Goal: Task Accomplishment & Management: Manage account settings

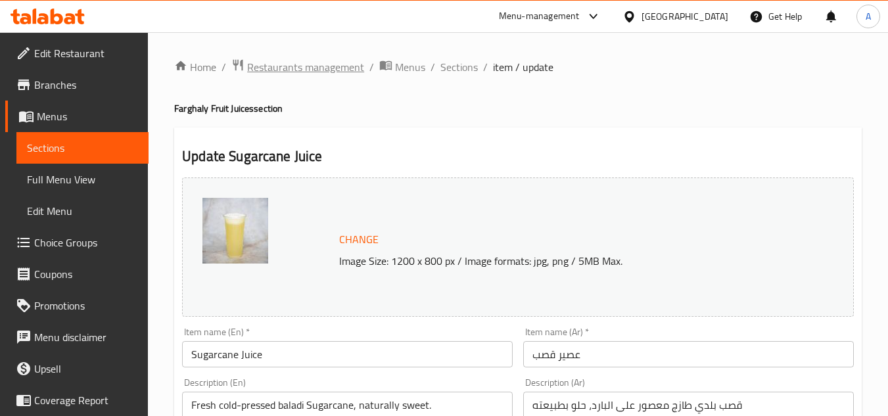
click at [334, 62] on span "Restaurants management" at bounding box center [305, 67] width 117 height 16
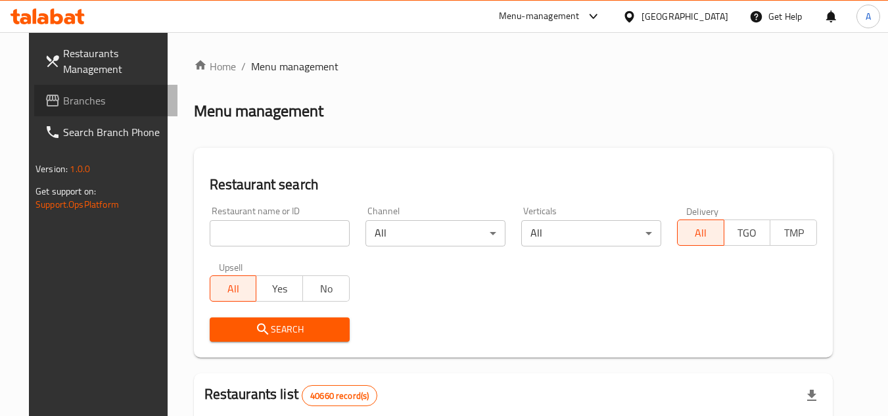
click at [68, 93] on span "Branches" at bounding box center [115, 101] width 104 height 16
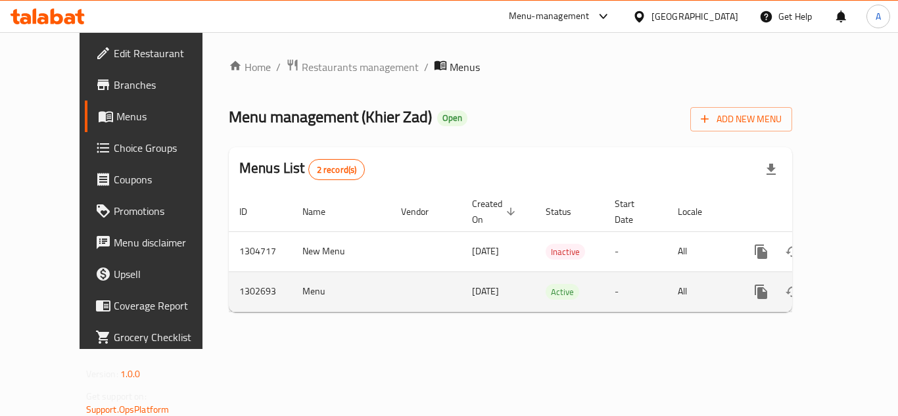
click at [850, 286] on icon "enhanced table" at bounding box center [856, 292] width 12 height 12
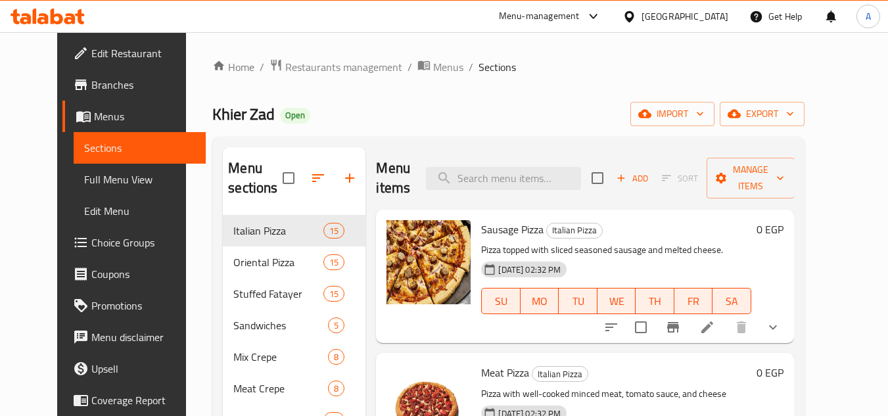
click at [522, 165] on div "Menu items Add Sort Manage items" at bounding box center [585, 178] width 418 height 62
click at [521, 179] on input "search" at bounding box center [503, 178] width 155 height 23
paste input "Meat Stuffed inside Pie"
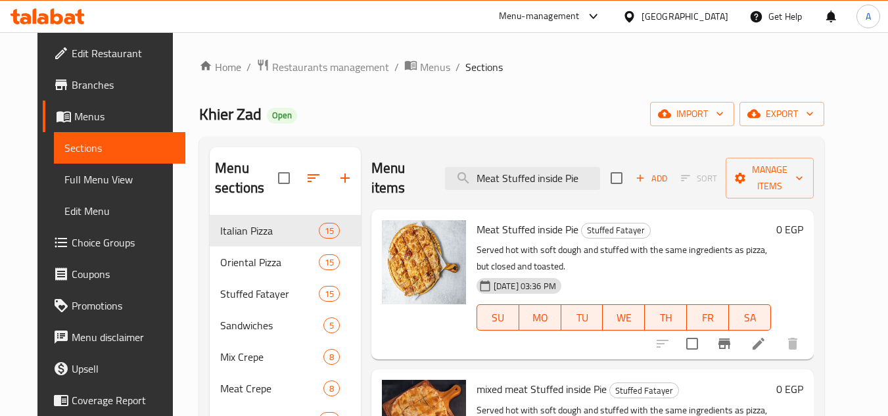
type input "Meat Stuffed inside Pie"
click at [766, 336] on icon at bounding box center [758, 344] width 16 height 16
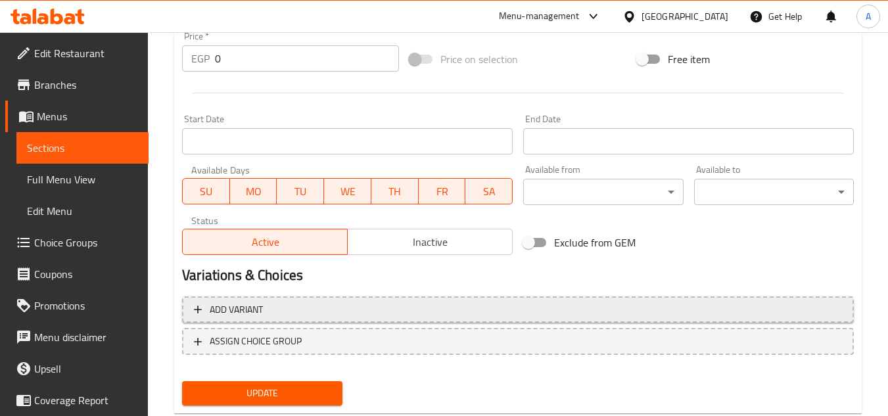
scroll to position [532, 0]
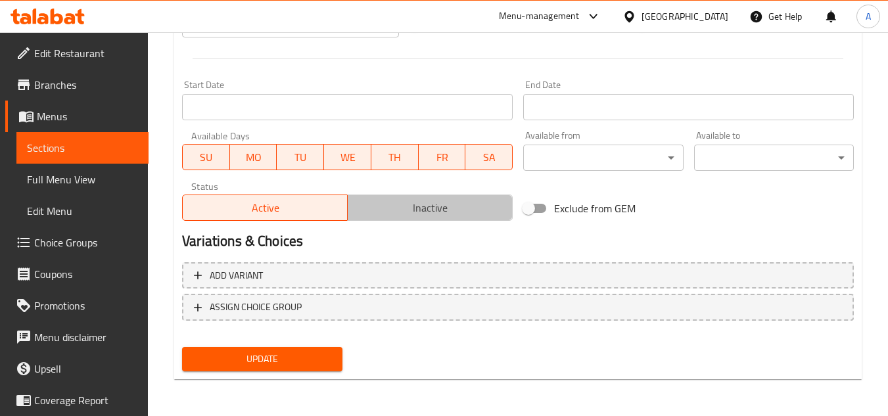
click at [432, 194] on button "Inactive" at bounding box center [430, 207] width 166 height 26
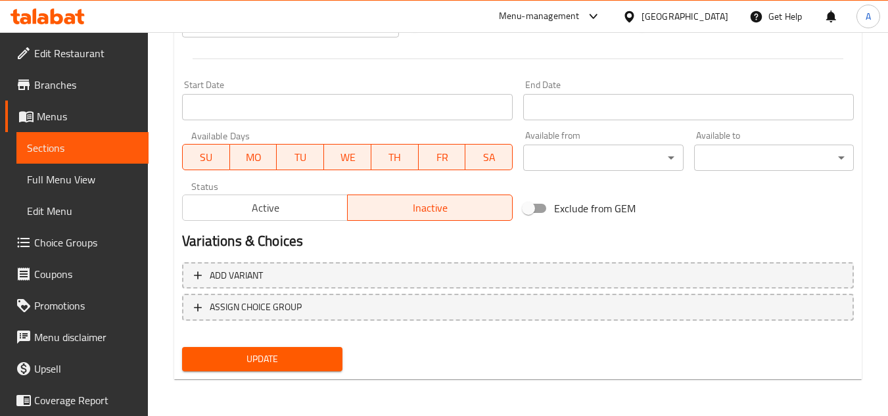
click at [269, 362] on span "Update" at bounding box center [262, 359] width 139 height 16
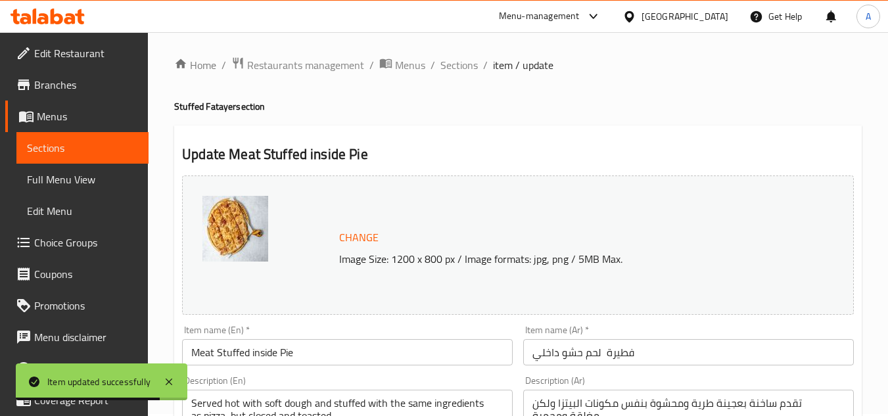
scroll to position [0, 0]
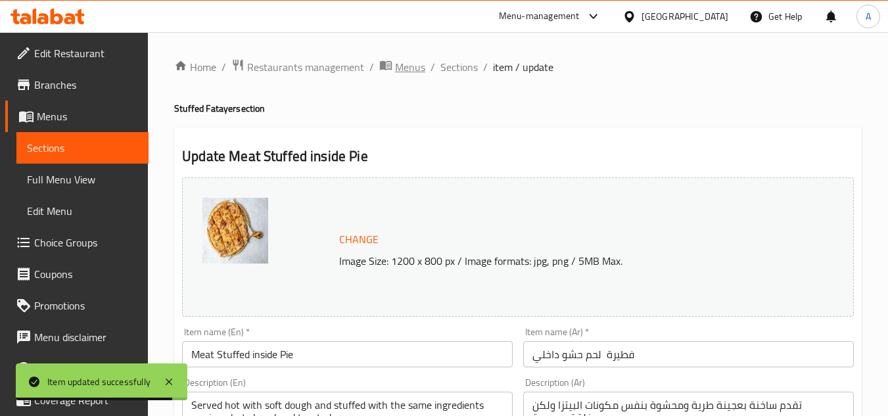
click at [398, 73] on span "Menus" at bounding box center [410, 67] width 30 height 16
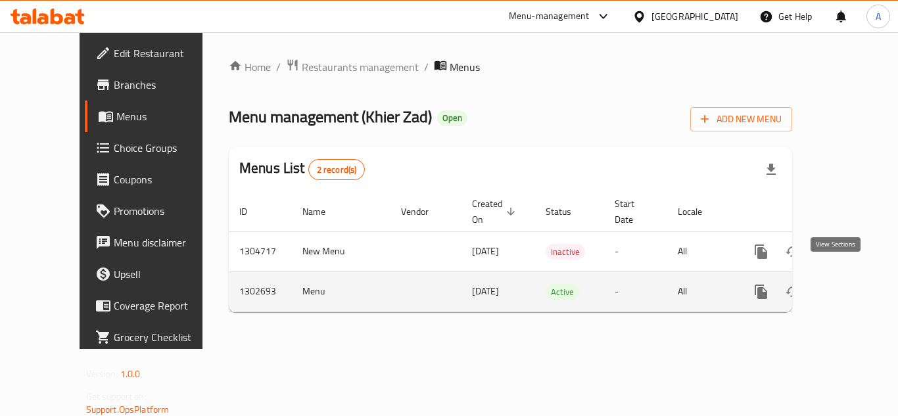
click at [848, 284] on icon "enhanced table" at bounding box center [856, 292] width 16 height 16
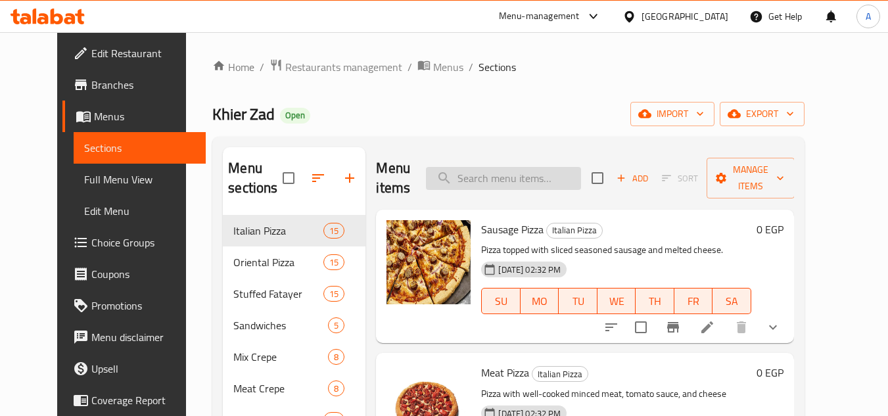
click at [516, 176] on input "search" at bounding box center [503, 178] width 155 height 23
paste input "Corned Beef Stuffed inside Pie"
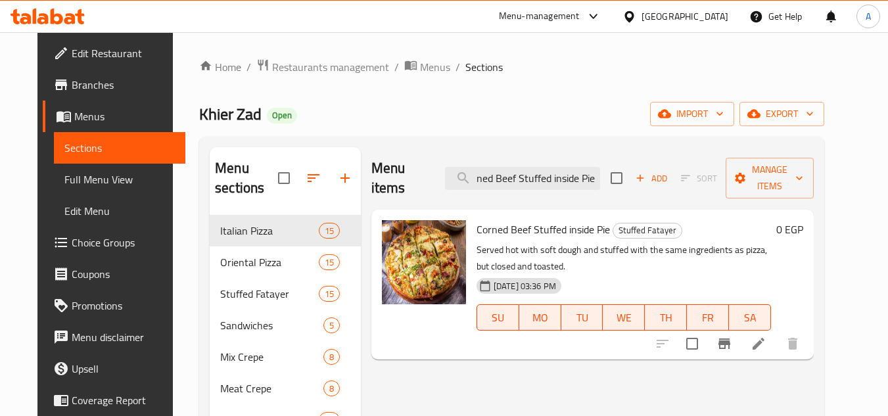
type input "Corned Beef Stuffed inside Pie"
click at [766, 336] on icon at bounding box center [758, 344] width 16 height 16
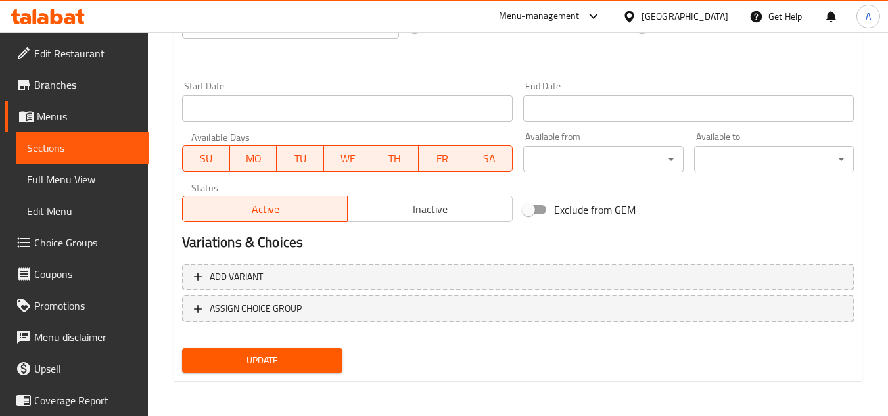
scroll to position [532, 0]
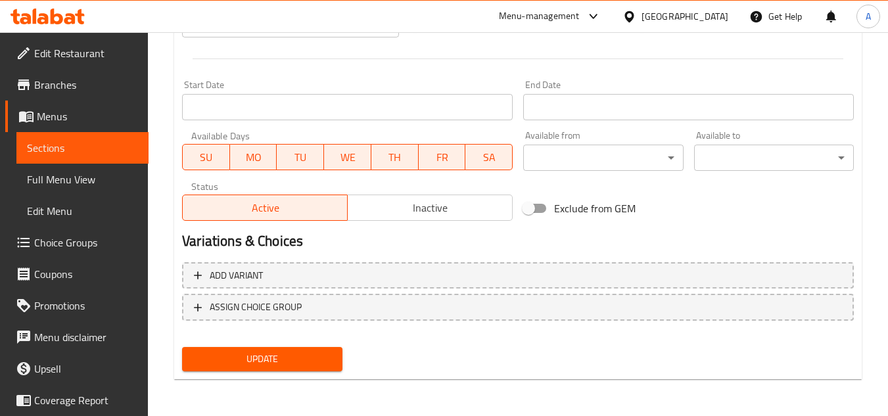
click at [470, 204] on span "Inactive" at bounding box center [430, 207] width 154 height 19
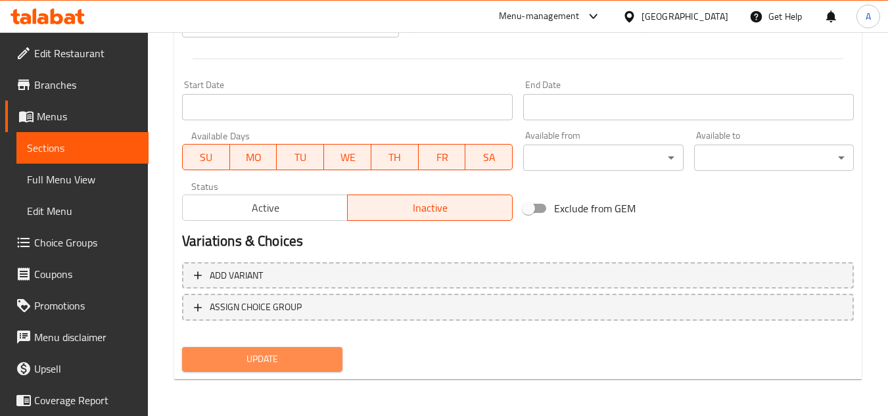
drag, startPoint x: 324, startPoint y: 351, endPoint x: 339, endPoint y: 346, distance: 16.0
click at [325, 351] on span "Update" at bounding box center [262, 359] width 139 height 16
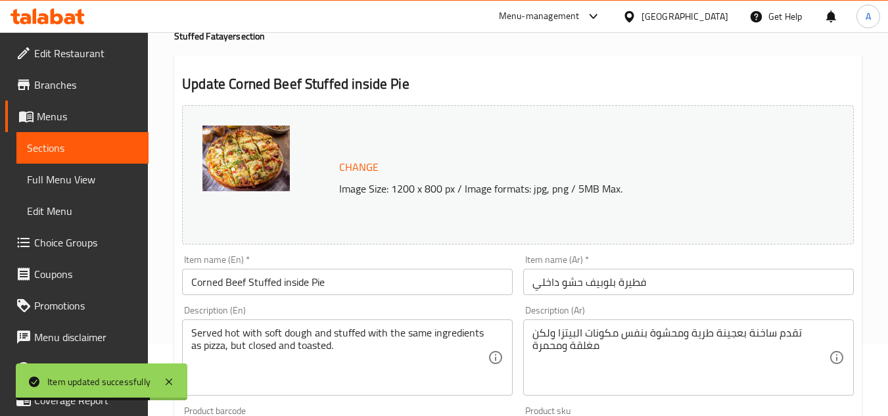
scroll to position [0, 0]
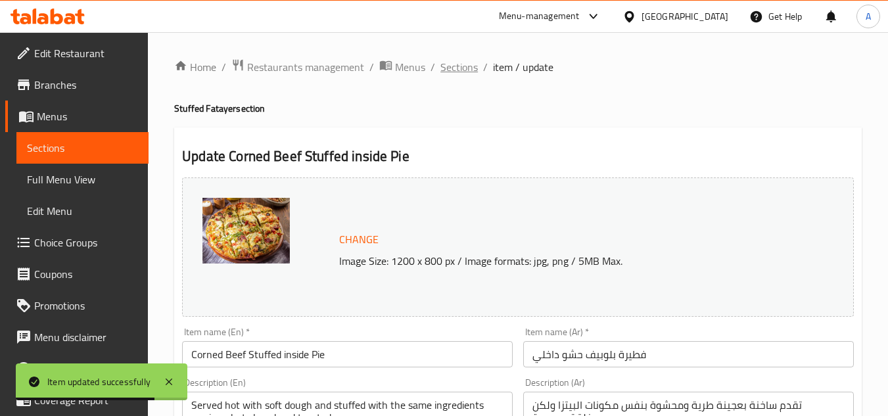
click at [465, 68] on span "Sections" at bounding box center [458, 67] width 37 height 16
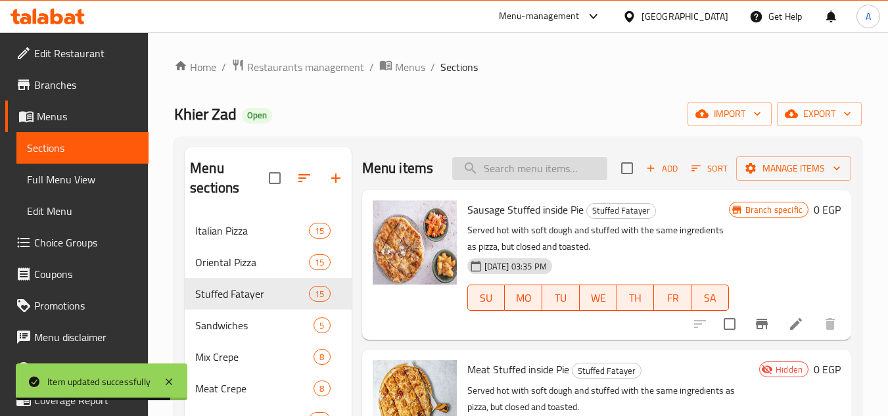
click at [553, 179] on input "search" at bounding box center [529, 168] width 155 height 23
paste input "Hot dog Stuffed inside Pie"
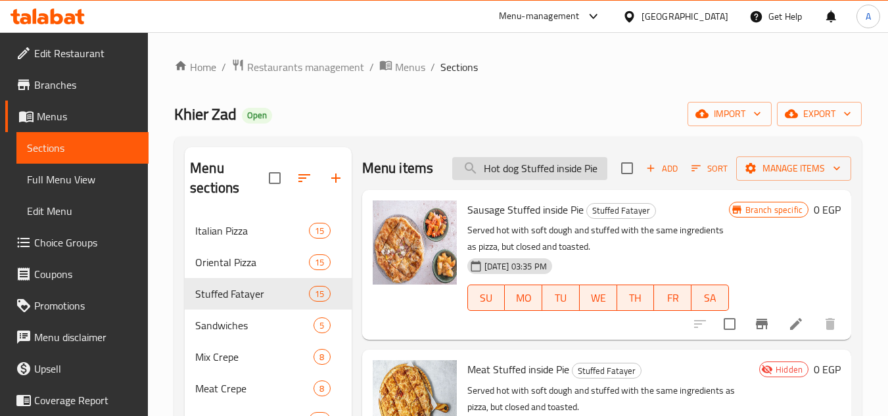
click at [537, 180] on input "Hot dog Stuffed inside Pie" at bounding box center [529, 168] width 155 height 23
paste input "search"
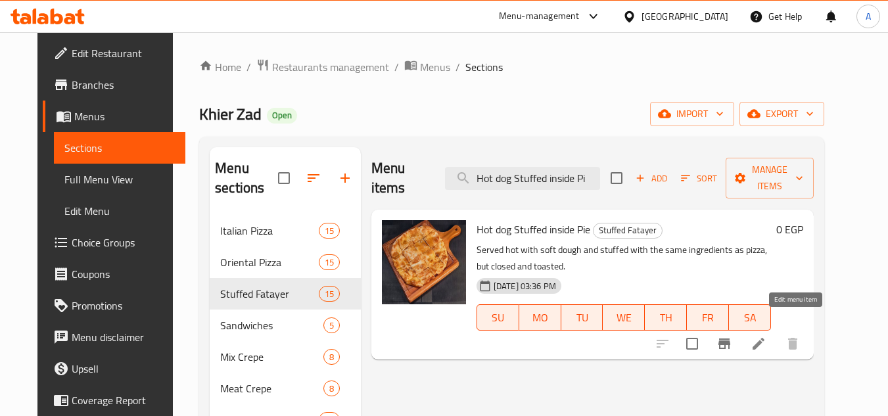
type input "Hot dog Stuffed inside Pi"
click at [764, 338] on icon at bounding box center [758, 344] width 12 height 12
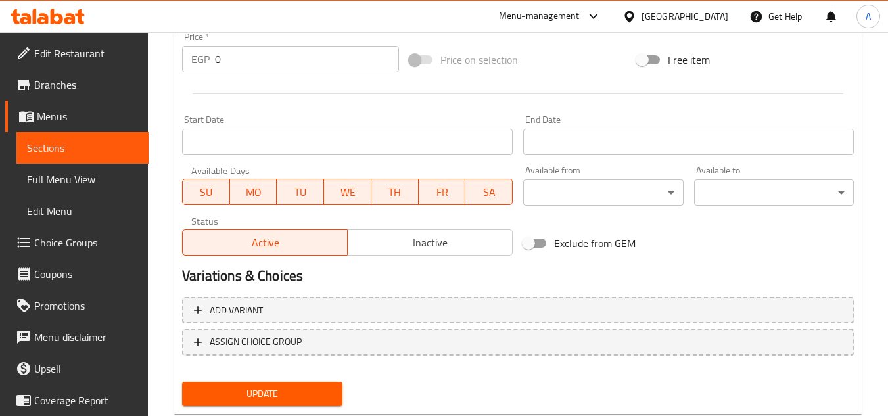
scroll to position [532, 0]
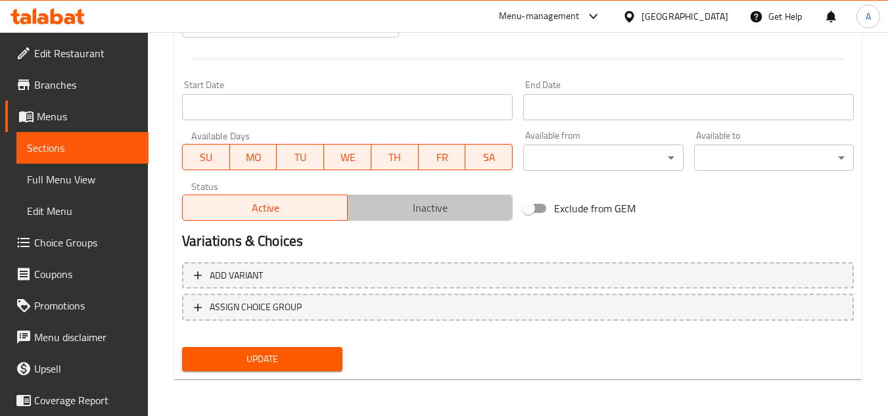
click at [456, 208] on span "Inactive" at bounding box center [430, 207] width 154 height 19
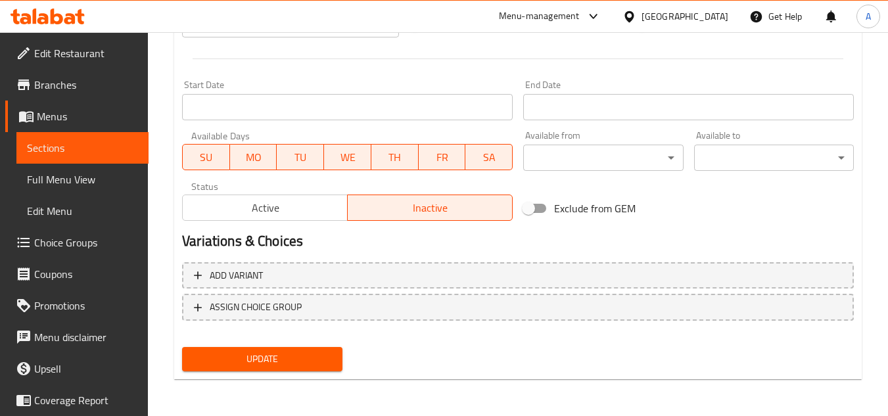
click at [284, 357] on span "Update" at bounding box center [262, 359] width 139 height 16
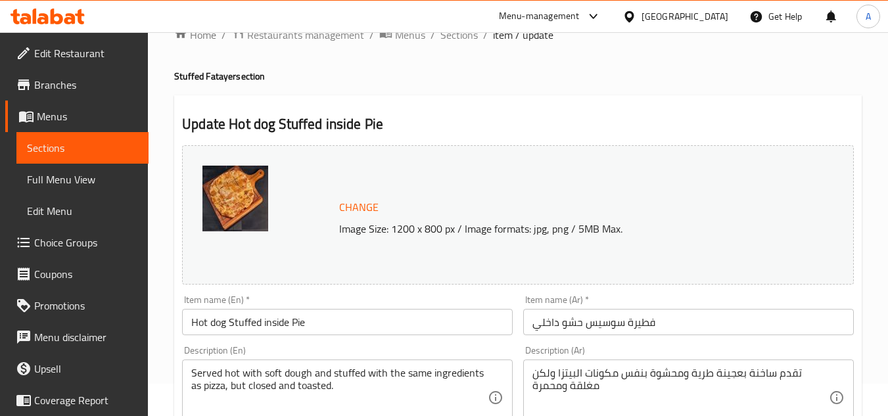
scroll to position [0, 0]
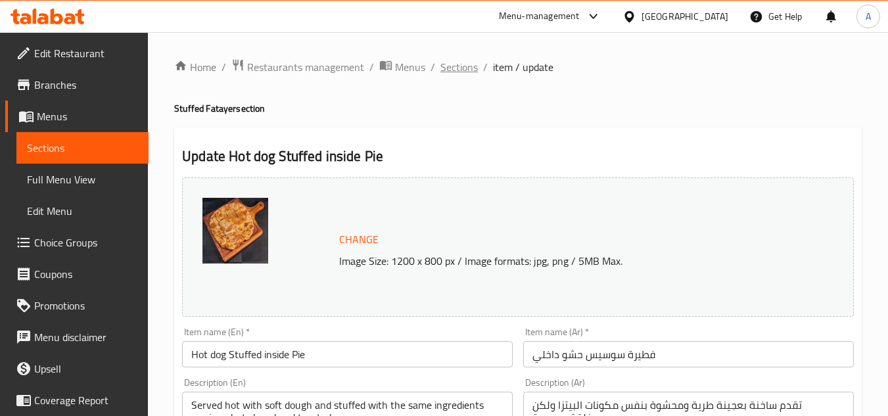
click at [467, 59] on span "Sections" at bounding box center [458, 67] width 37 height 16
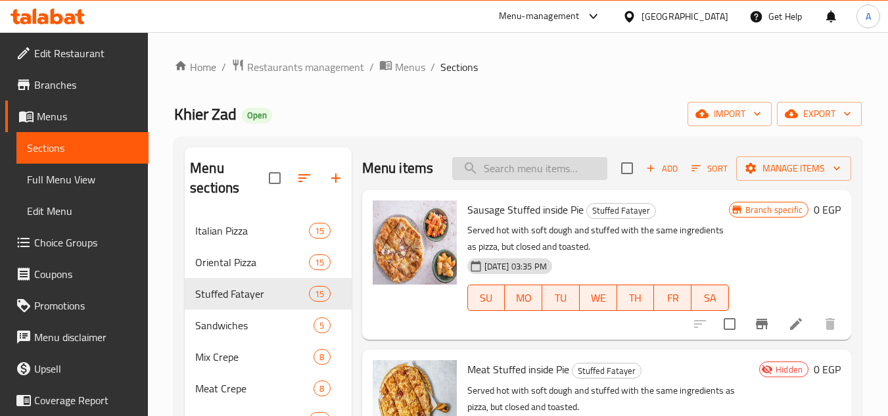
click at [562, 166] on input "search" at bounding box center [529, 168] width 155 height 23
paste input "Pastrami Stuffed inside Pie"
click at [574, 175] on input "Pastrami Stuffed inside Pie" at bounding box center [529, 168] width 155 height 23
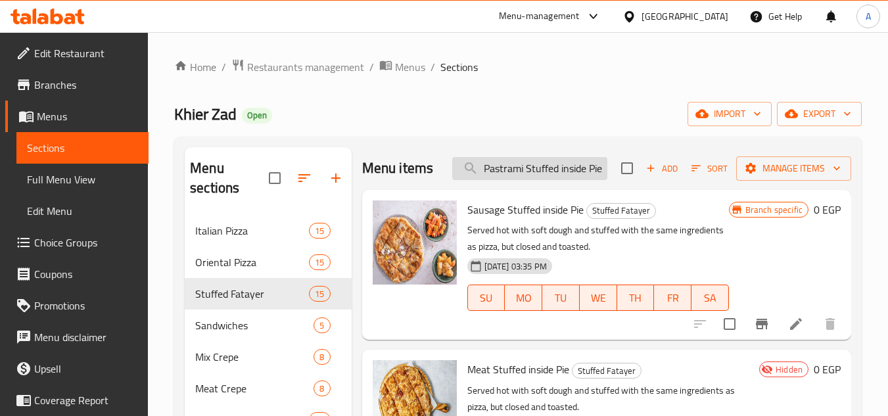
click at [574, 175] on input "Pastrami Stuffed inside Pie" at bounding box center [529, 168] width 155 height 23
paste input "search"
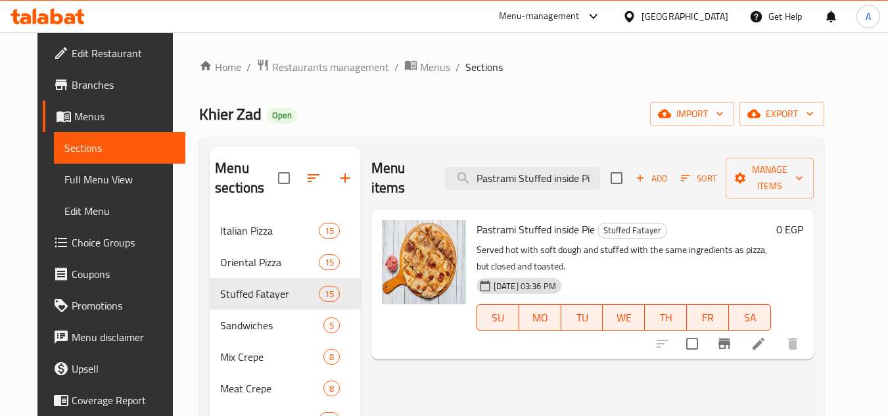
scroll to position [0, 0]
type input "Pastrami Stuffed inside Pi"
click at [764, 338] on icon at bounding box center [758, 344] width 12 height 12
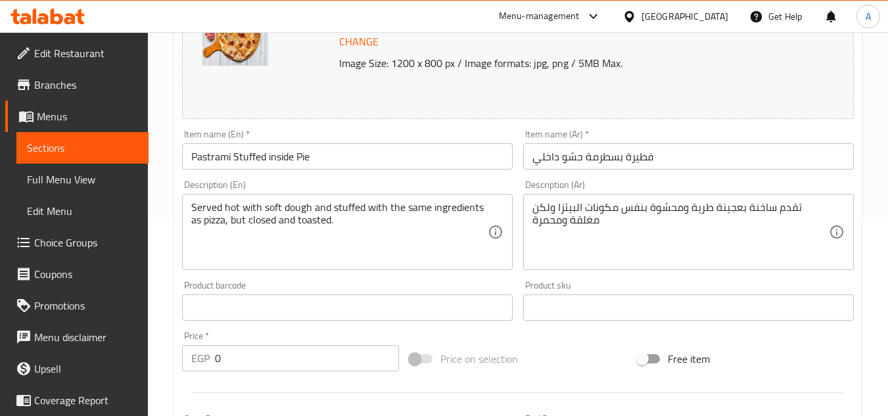
scroll to position [526, 0]
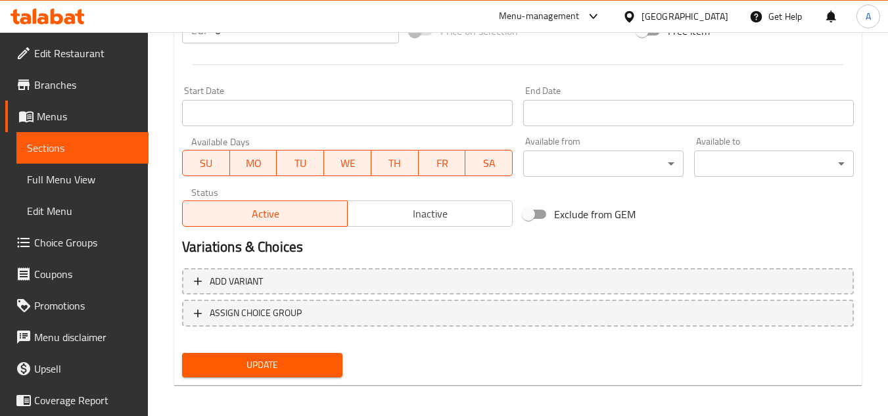
click at [693, 219] on div "Exclude from GEM" at bounding box center [631, 213] width 227 height 35
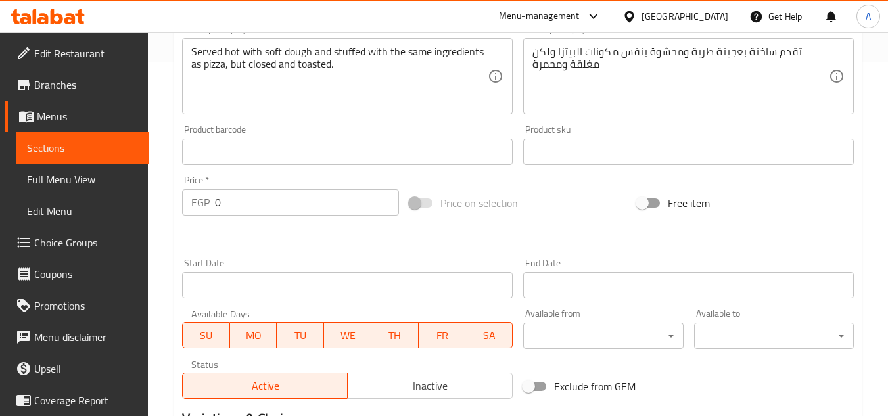
scroll to position [532, 0]
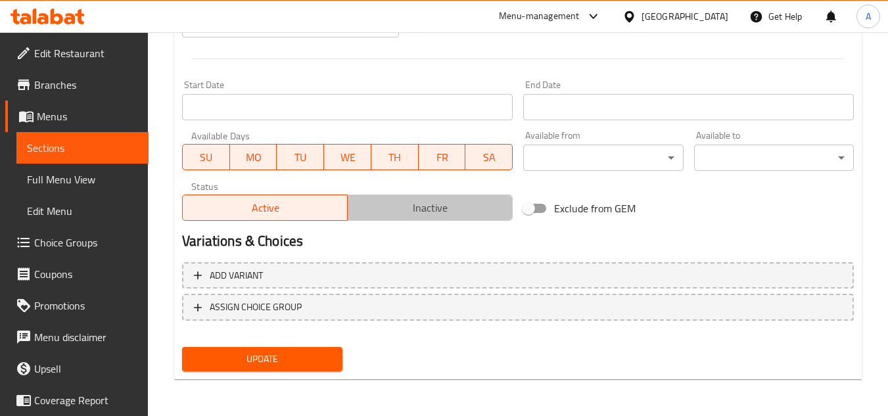
click at [468, 213] on span "Inactive" at bounding box center [430, 207] width 154 height 19
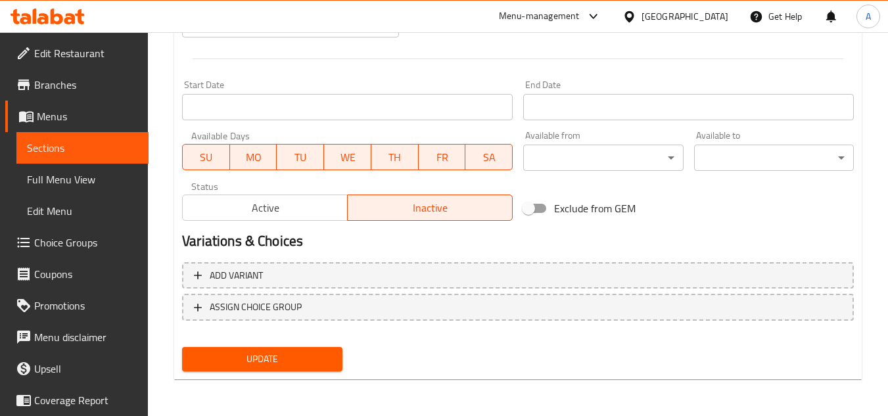
click at [298, 361] on span "Update" at bounding box center [262, 359] width 139 height 16
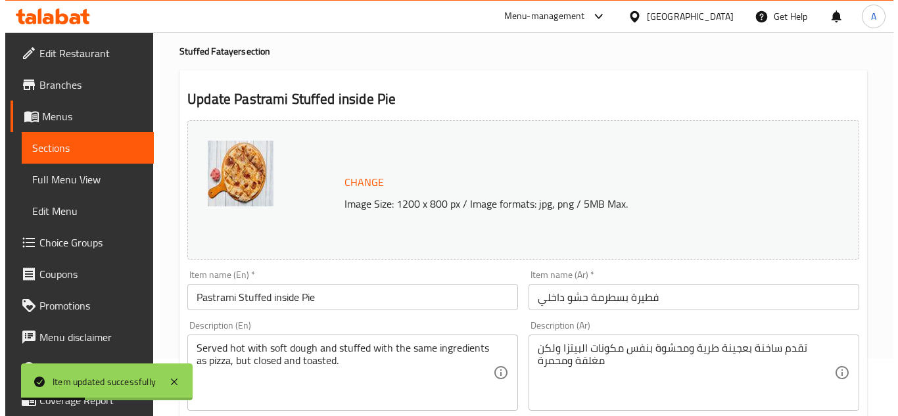
scroll to position [0, 0]
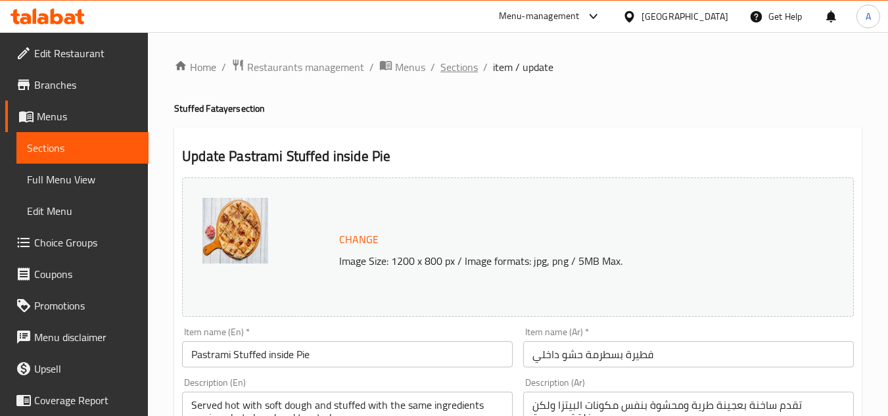
click at [467, 64] on span "Sections" at bounding box center [458, 67] width 37 height 16
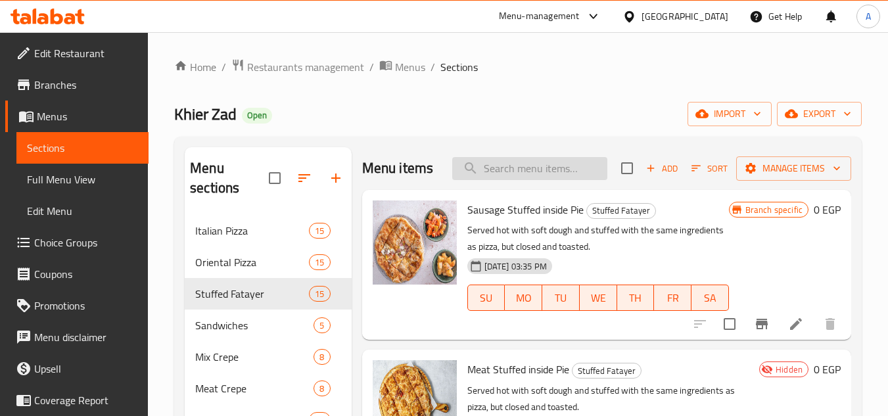
click at [544, 167] on input "search" at bounding box center [529, 168] width 155 height 23
paste input "Meat Stuffed inside Pie"
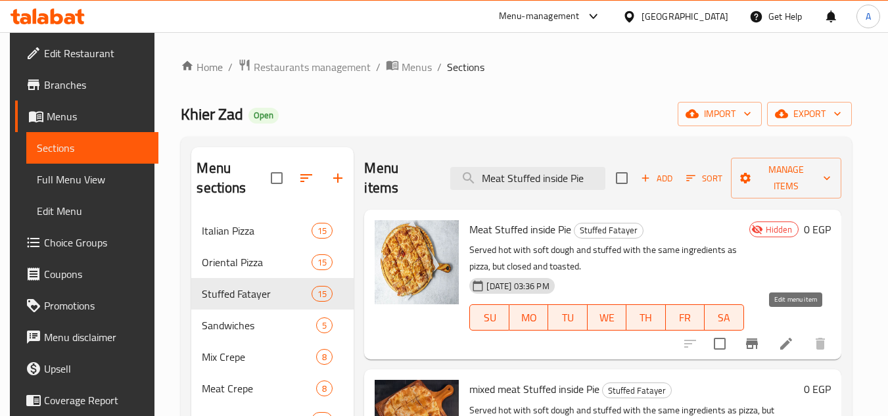
type input "Meat Stuffed inside Pie"
click at [792, 338] on icon at bounding box center [786, 344] width 12 height 12
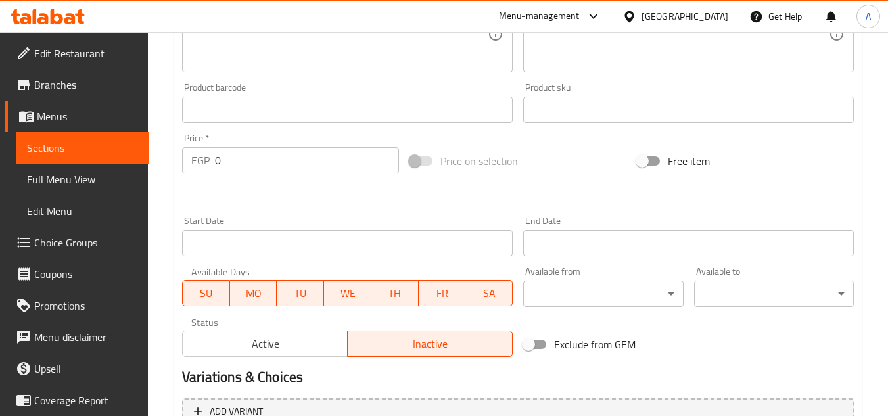
scroll to position [137, 0]
